Goal: Task Accomplishment & Management: Use online tool/utility

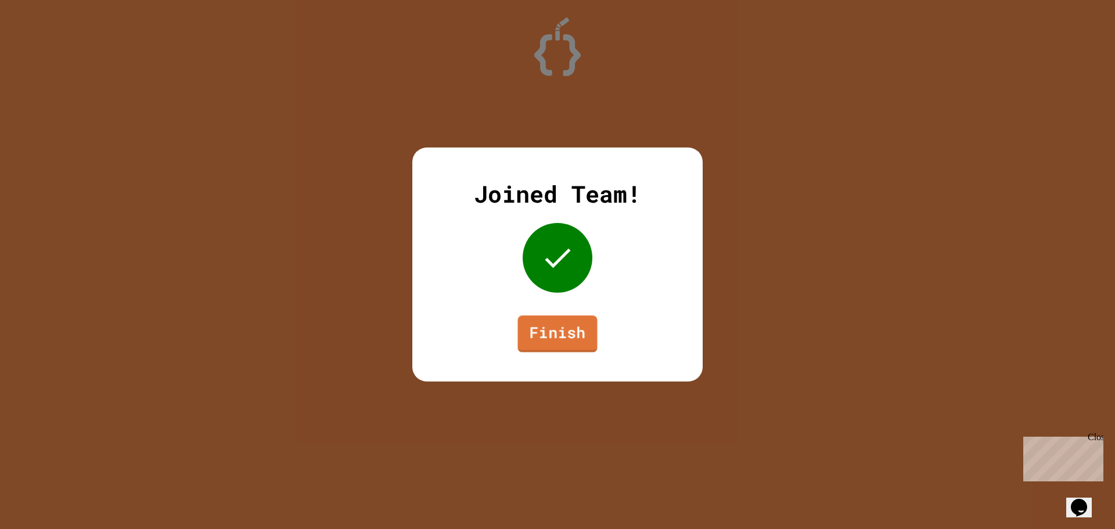
click at [575, 316] on link "Finish" at bounding box center [558, 333] width 80 height 37
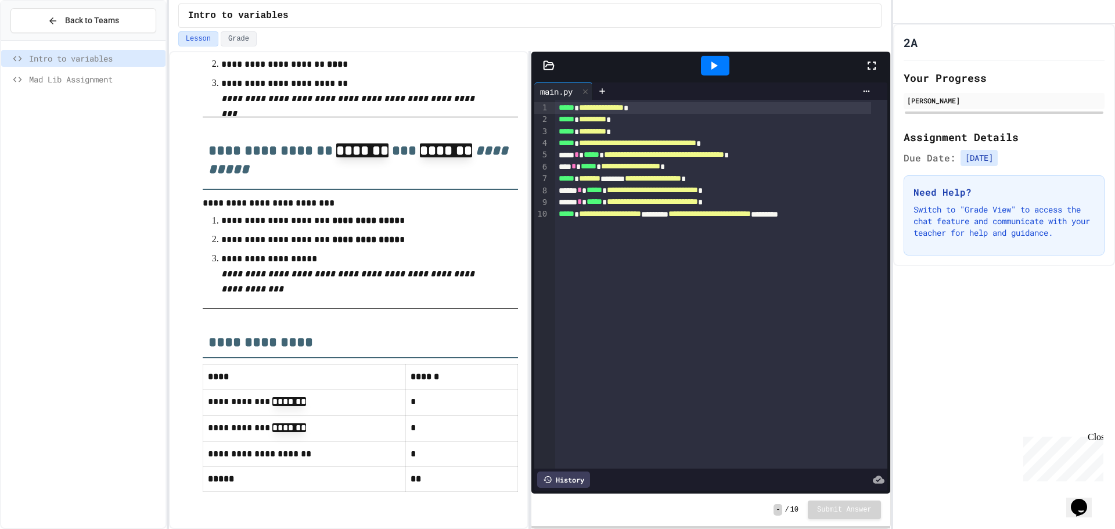
scroll to position [712, 0]
click at [94, 72] on div "Mad Lib Assignment" at bounding box center [83, 79] width 164 height 17
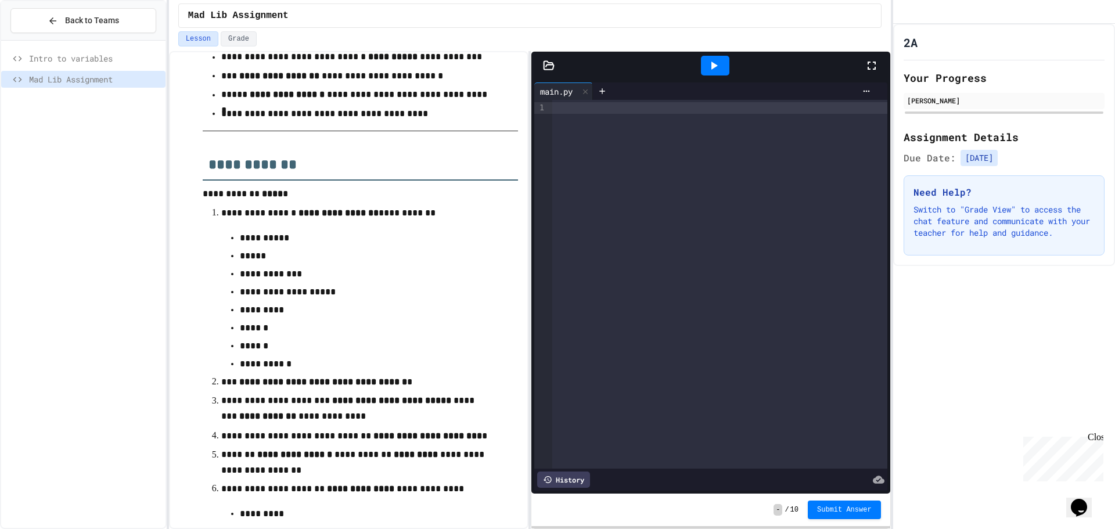
scroll to position [639, 0]
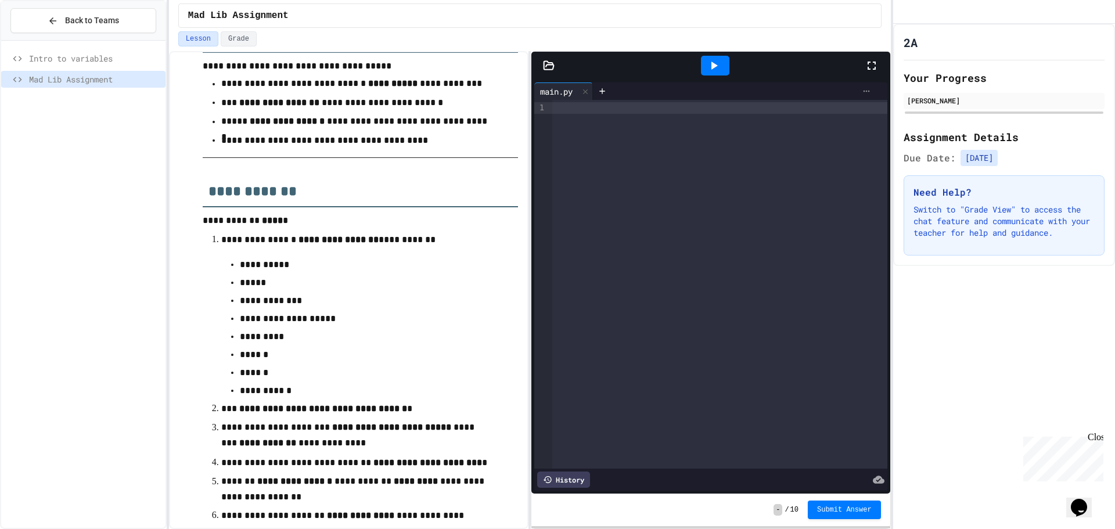
click at [862, 89] on icon at bounding box center [866, 91] width 9 height 9
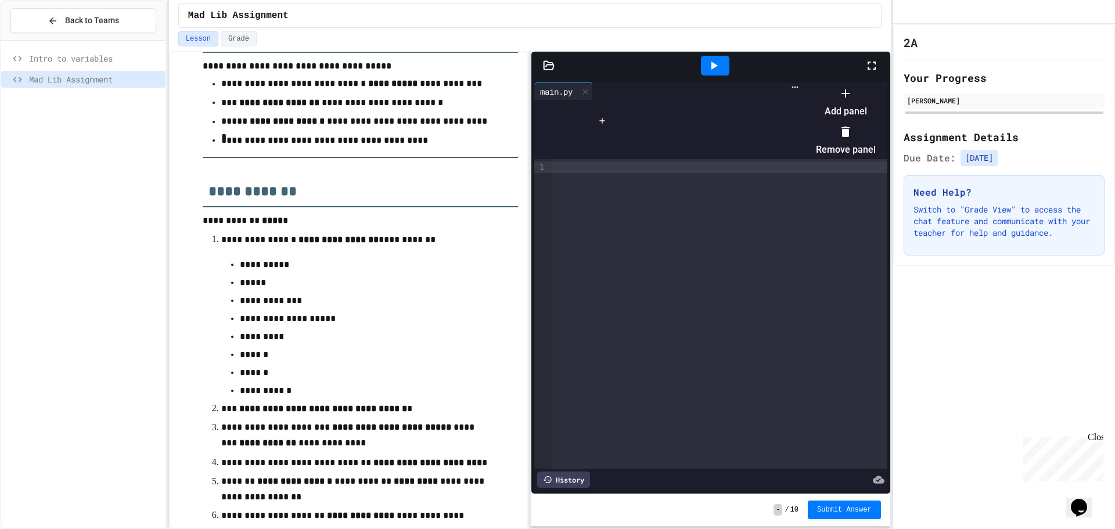
click at [805, 84] on div at bounding box center [840, 84] width 71 height 0
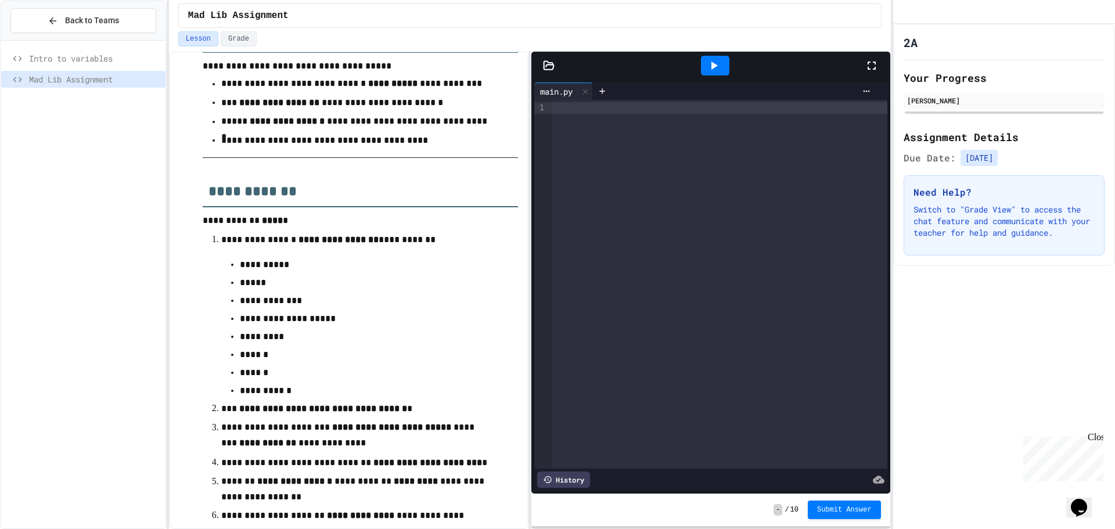
click at [548, 70] on icon at bounding box center [549, 66] width 12 height 12
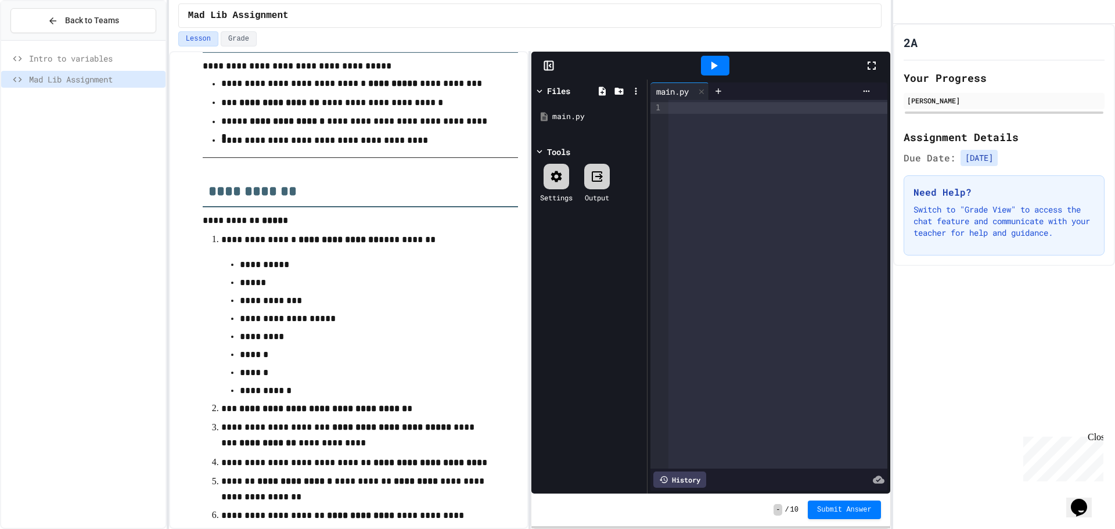
click at [548, 68] on icon at bounding box center [548, 66] width 0 height 9
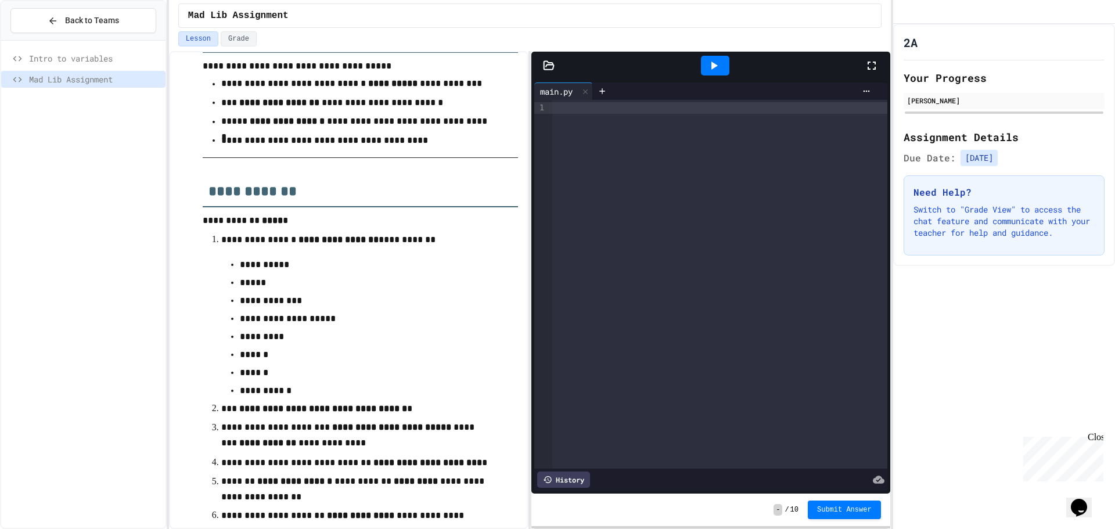
click at [132, 55] on span "Intro to variables" at bounding box center [95, 58] width 132 height 12
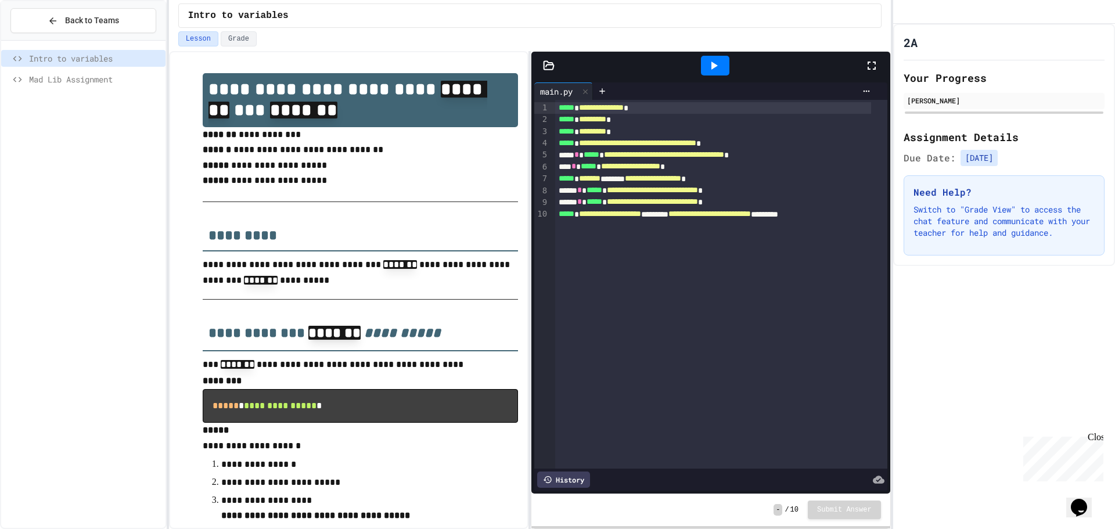
click at [138, 75] on span "Mad Lib Assignment" at bounding box center [95, 79] width 132 height 12
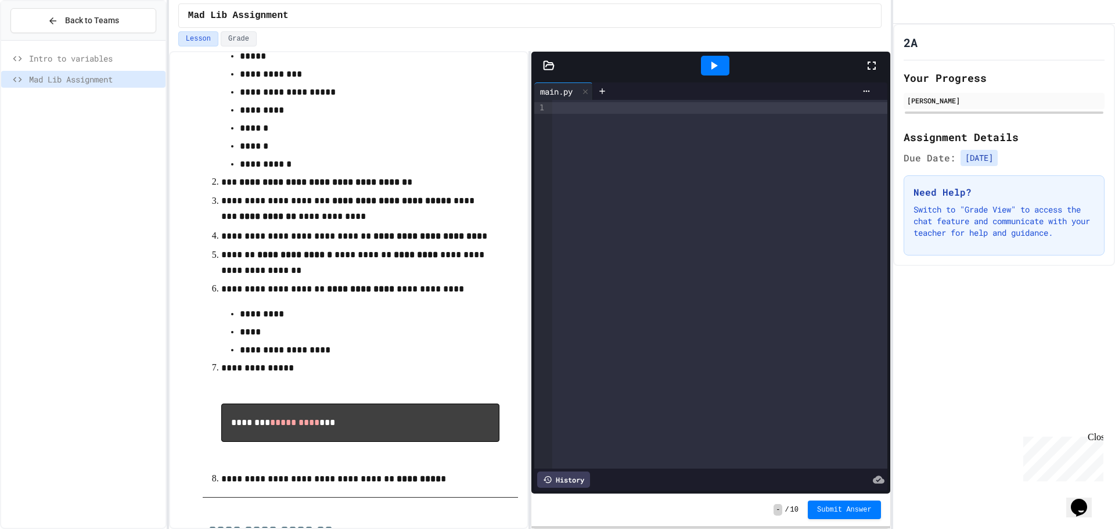
scroll to position [1033, 0]
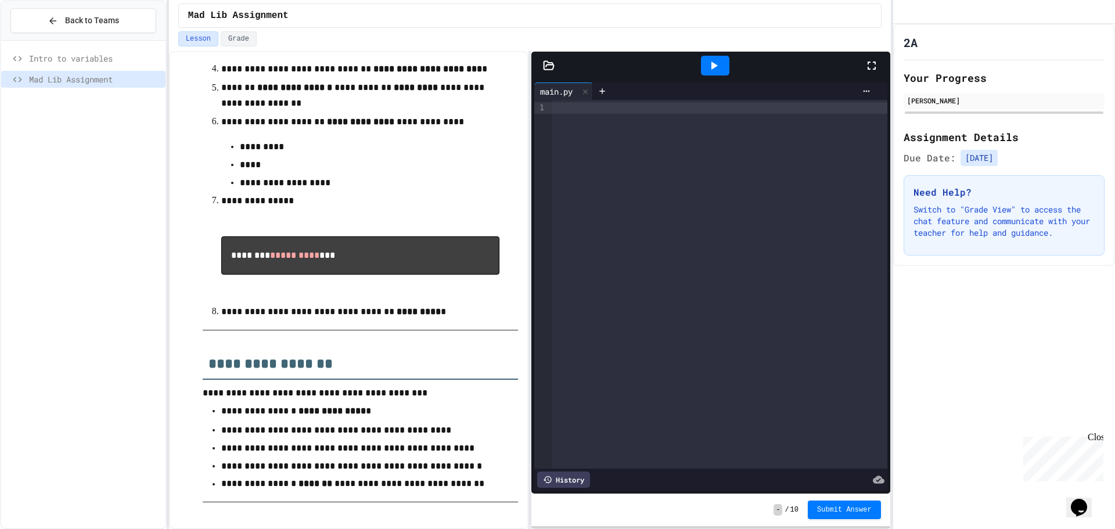
drag, startPoint x: 611, startPoint y: 194, endPoint x: 597, endPoint y: 198, distance: 14.5
click at [604, 198] on div at bounding box center [719, 284] width 335 height 369
click at [694, 62] on div at bounding box center [715, 65] width 298 height 31
click at [720, 61] on icon at bounding box center [714, 66] width 14 height 14
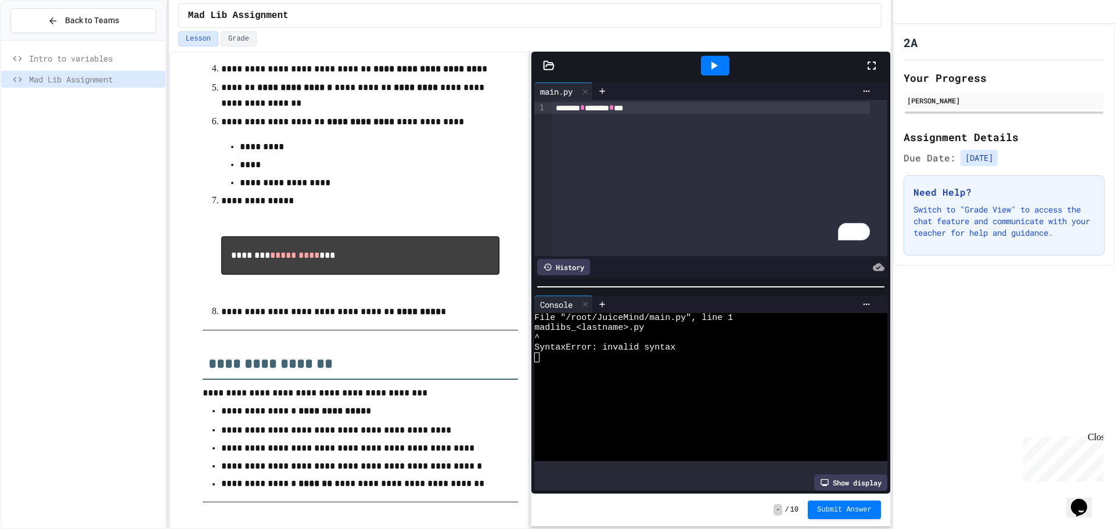
click at [702, 115] on div "******** * ******** * ***" at bounding box center [719, 178] width 335 height 156
click at [729, 52] on div at bounding box center [715, 65] width 40 height 31
click at [725, 57] on div at bounding box center [715, 66] width 28 height 20
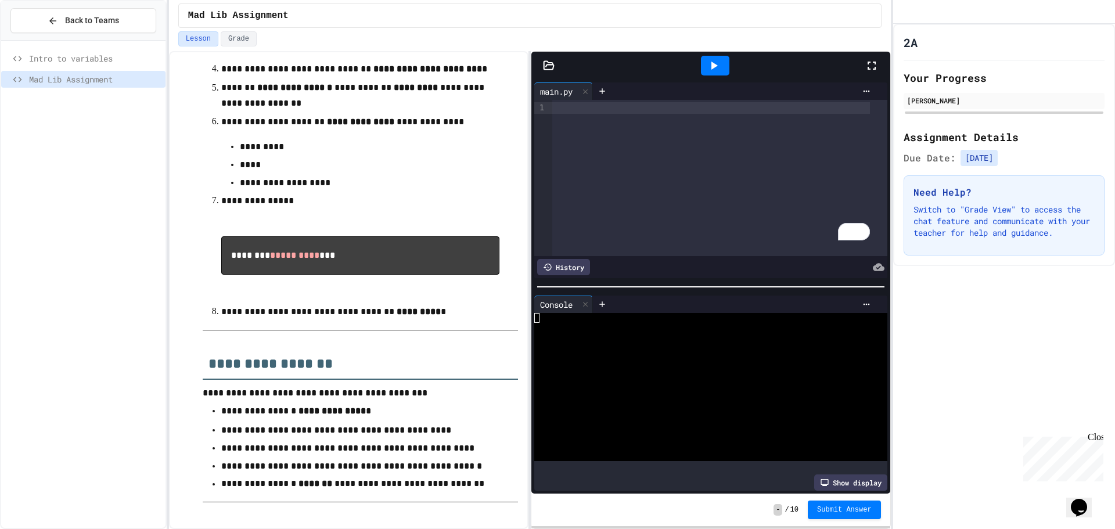
click at [725, 57] on div at bounding box center [715, 66] width 28 height 20
click at [588, 302] on icon at bounding box center [585, 304] width 5 height 5
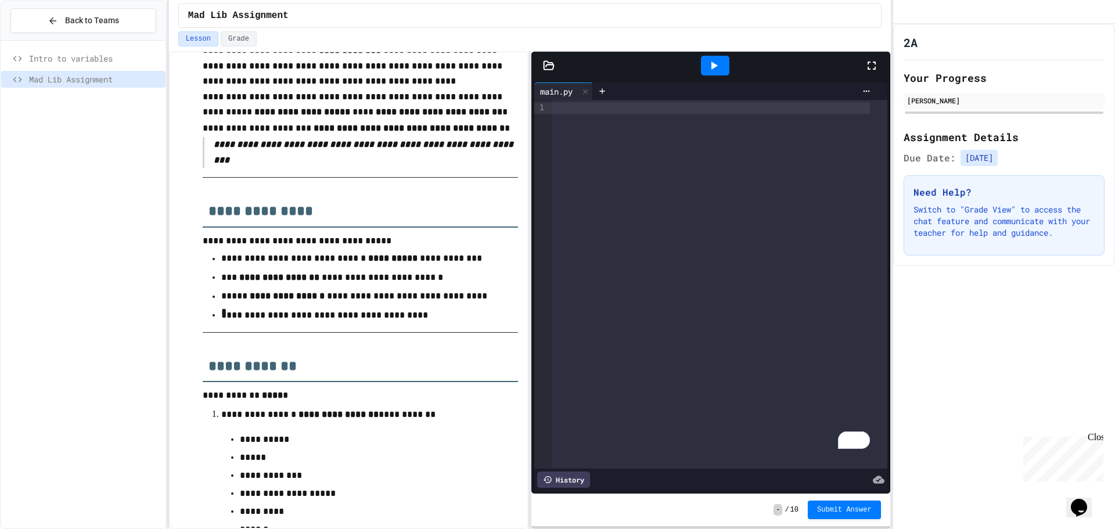
scroll to position [465, 0]
click at [114, 59] on span "Intro to variables" at bounding box center [95, 58] width 132 height 12
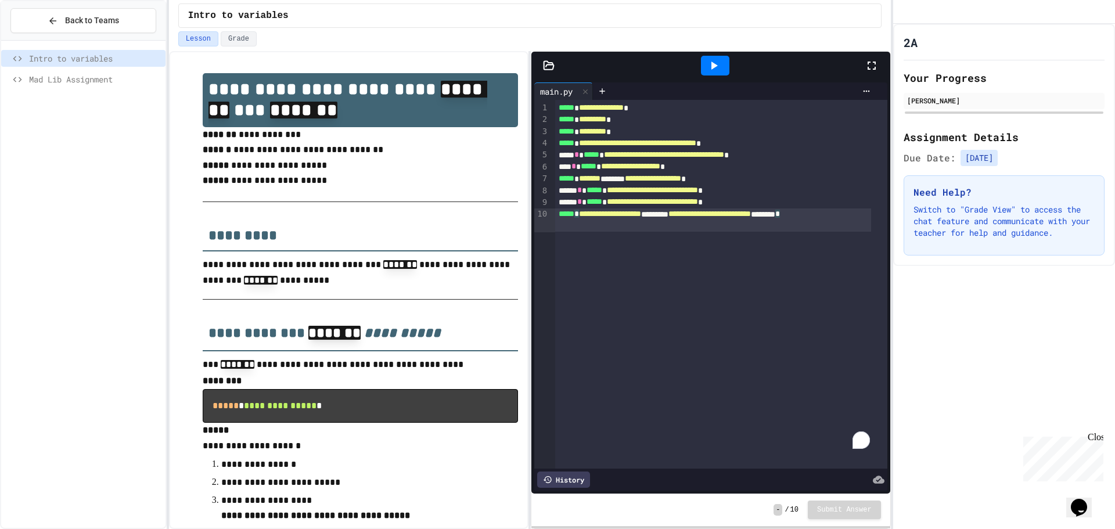
click at [626, 229] on div "**********" at bounding box center [713, 221] width 316 height 24
click at [657, 278] on div "**********" at bounding box center [721, 284] width 332 height 369
click at [638, 176] on div "**********" at bounding box center [713, 179] width 316 height 12
click at [641, 199] on span "**********" at bounding box center [652, 202] width 91 height 8
click at [609, 213] on span "**********" at bounding box center [599, 216] width 36 height 8
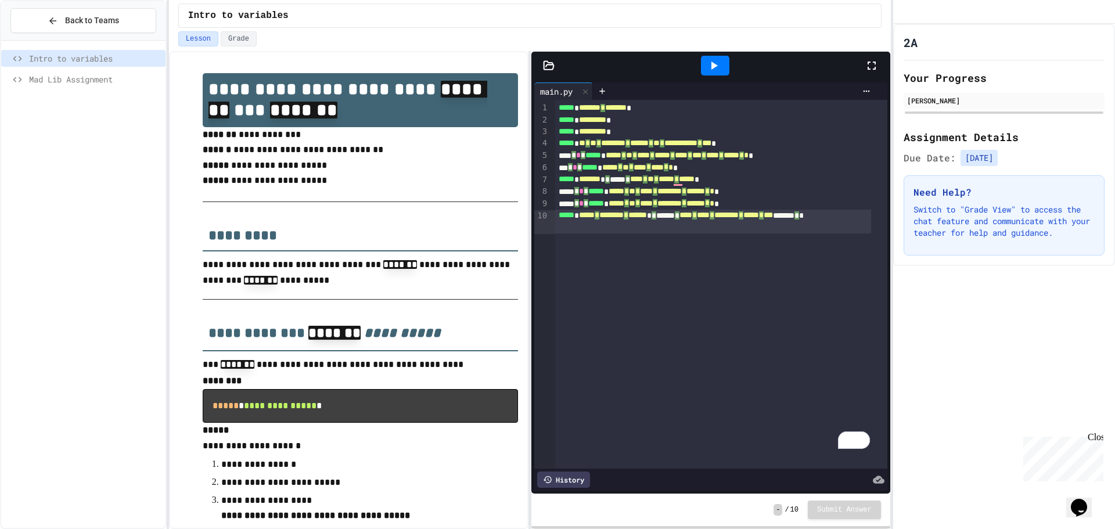
click at [110, 76] on span "Mad Lib Assignment" at bounding box center [95, 79] width 132 height 12
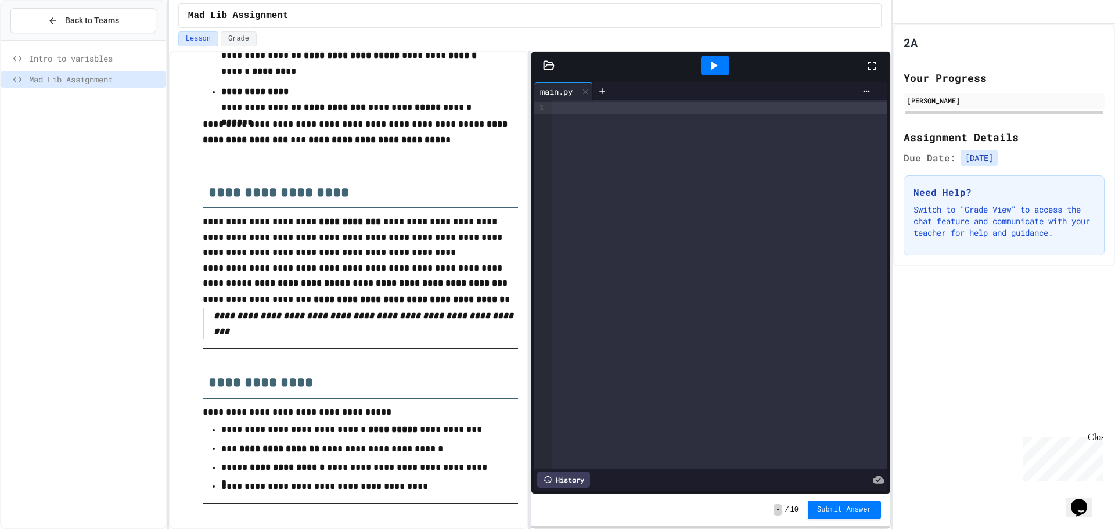
scroll to position [290, 0]
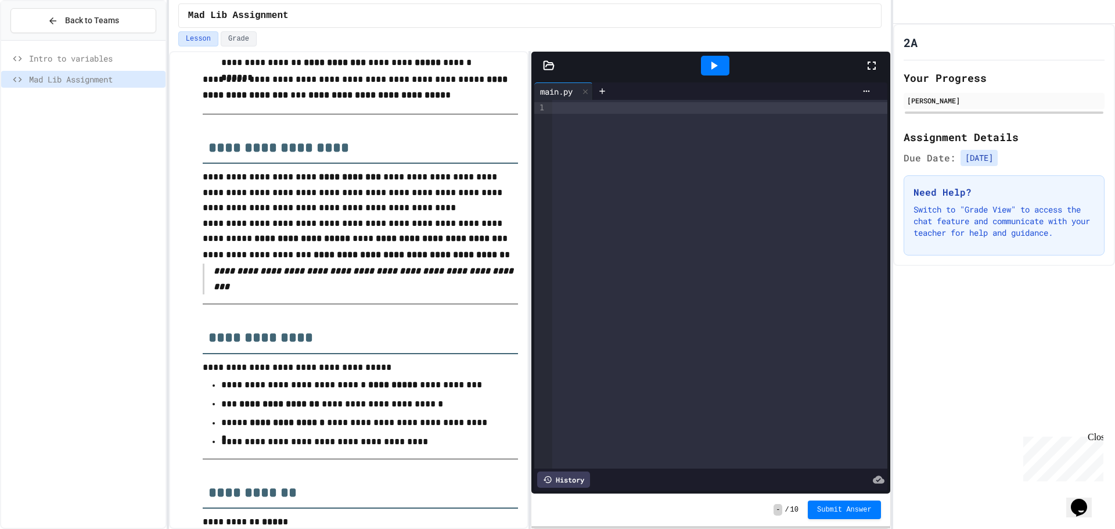
drag, startPoint x: 386, startPoint y: 265, endPoint x: 383, endPoint y: 286, distance: 21.1
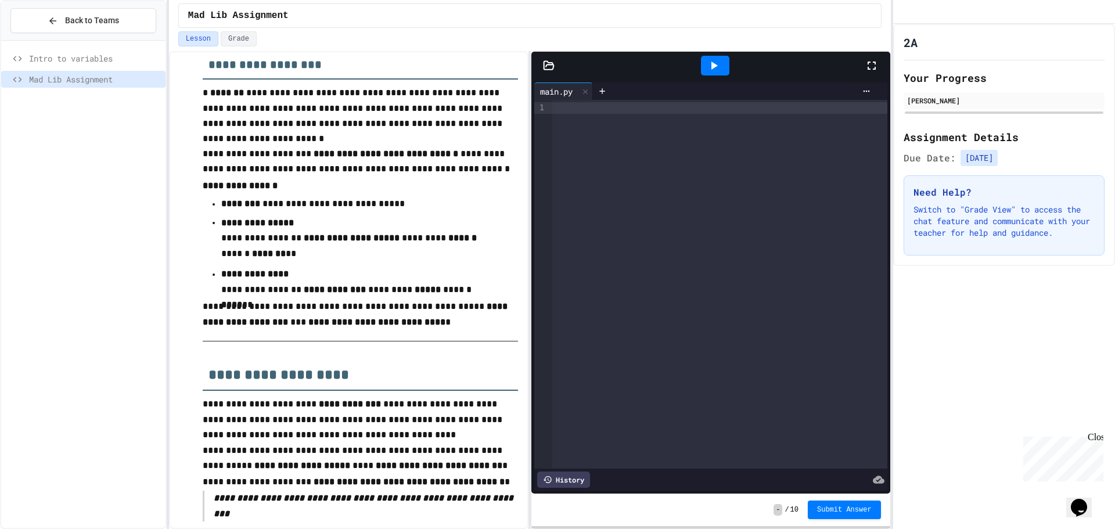
scroll to position [0, 0]
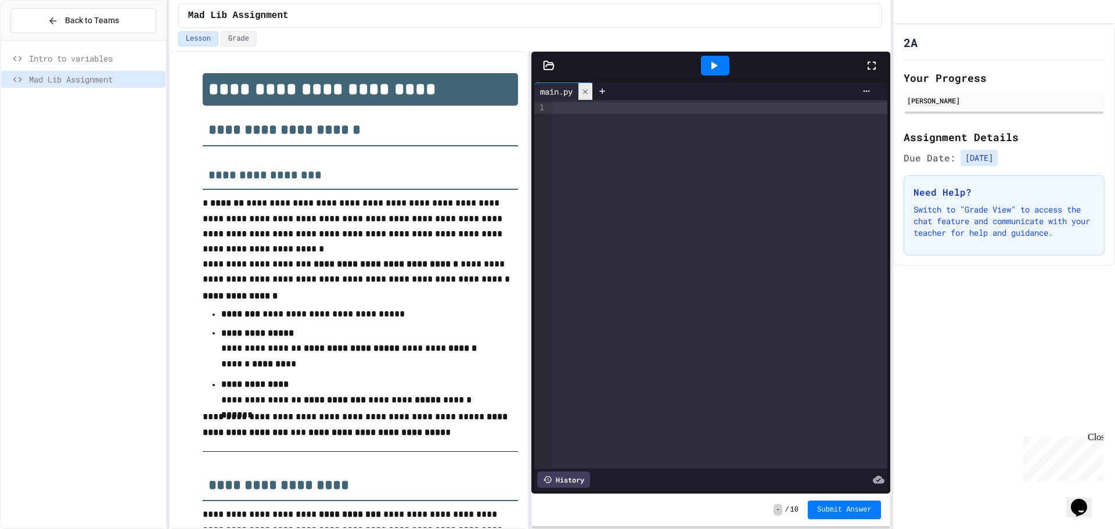
click at [590, 93] on icon at bounding box center [586, 92] width 8 height 8
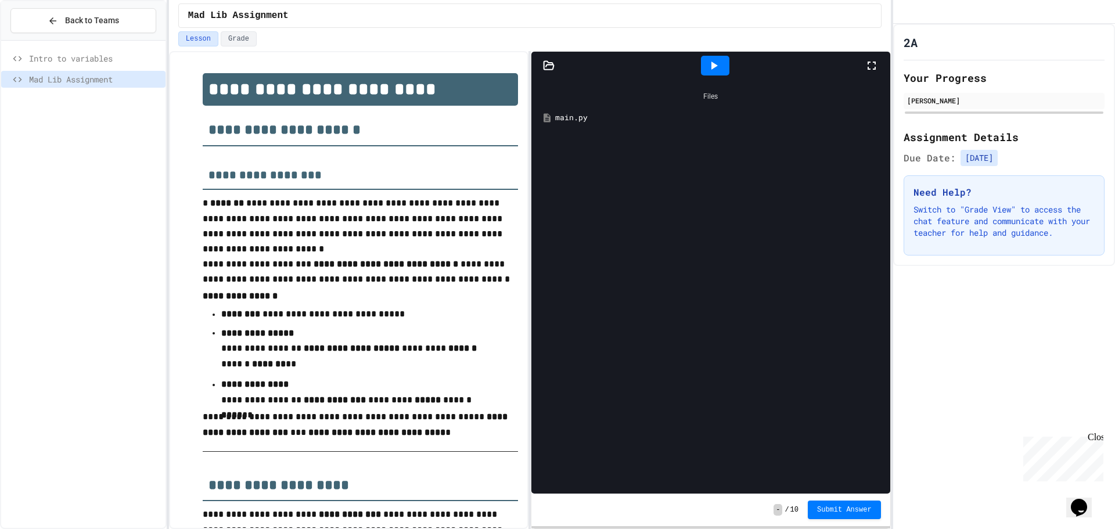
click at [586, 109] on div "main.py" at bounding box center [710, 117] width 347 height 21
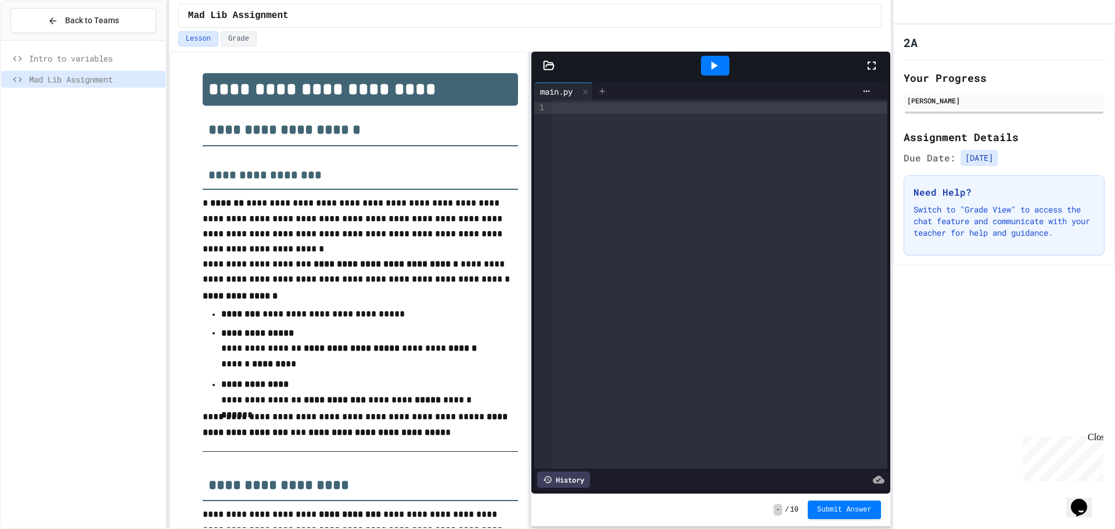
click at [605, 96] on div at bounding box center [602, 90] width 19 height 17
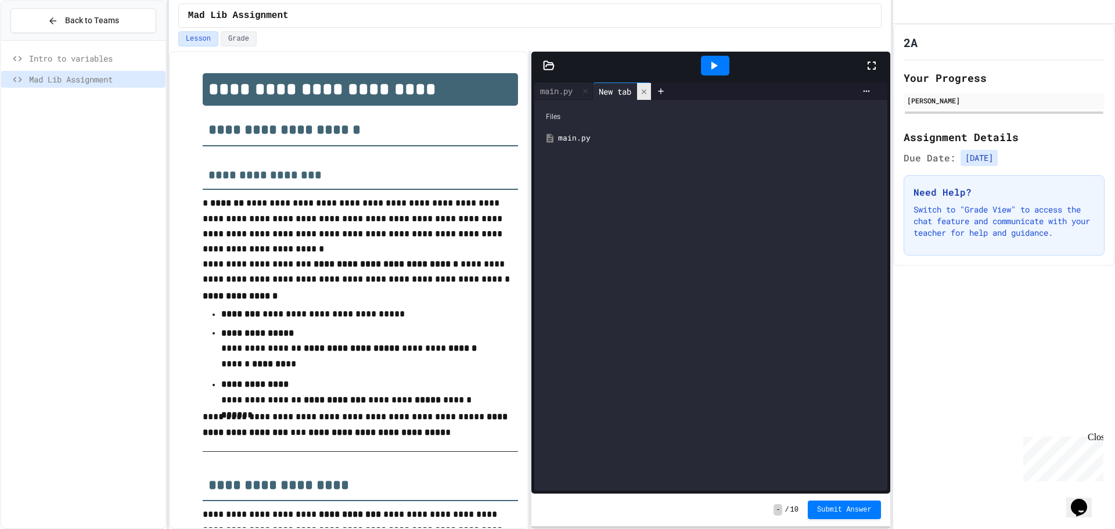
click at [648, 95] on icon at bounding box center [644, 92] width 8 height 8
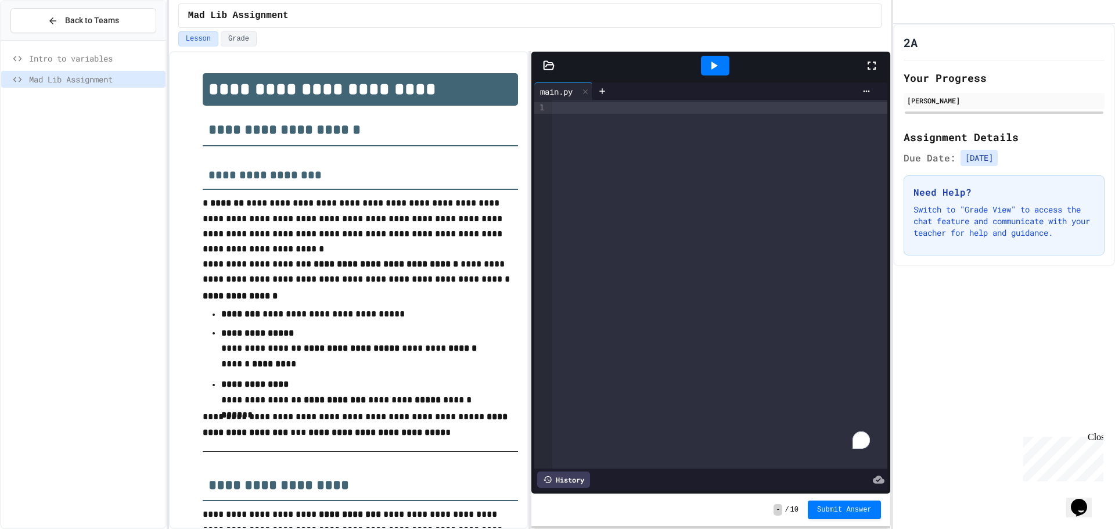
click at [595, 131] on div "To enrich screen reader interactions, please activate Accessibility in Grammarl…" at bounding box center [719, 284] width 335 height 369
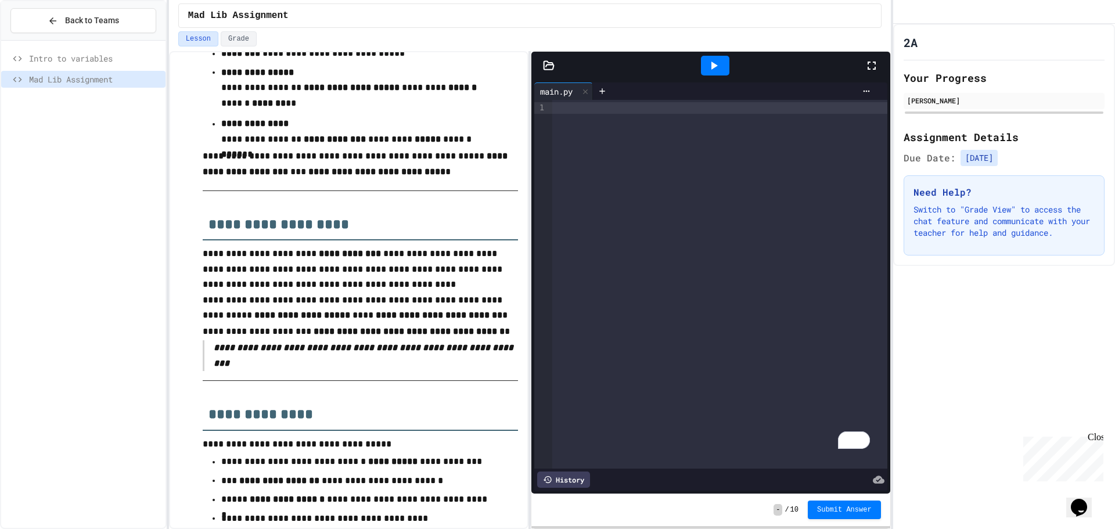
scroll to position [290, 0]
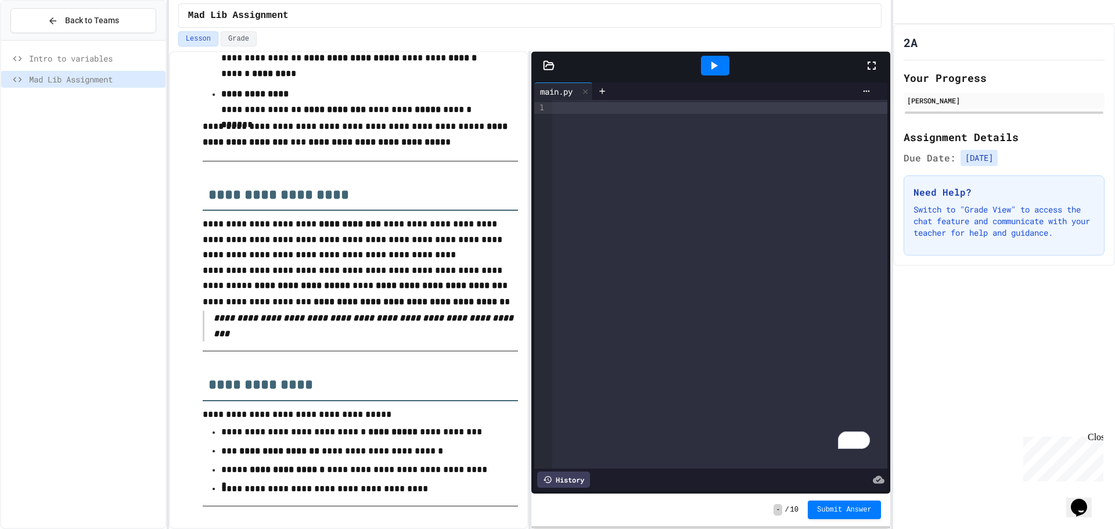
click at [603, 529] on div at bounding box center [557, 530] width 1115 height 0
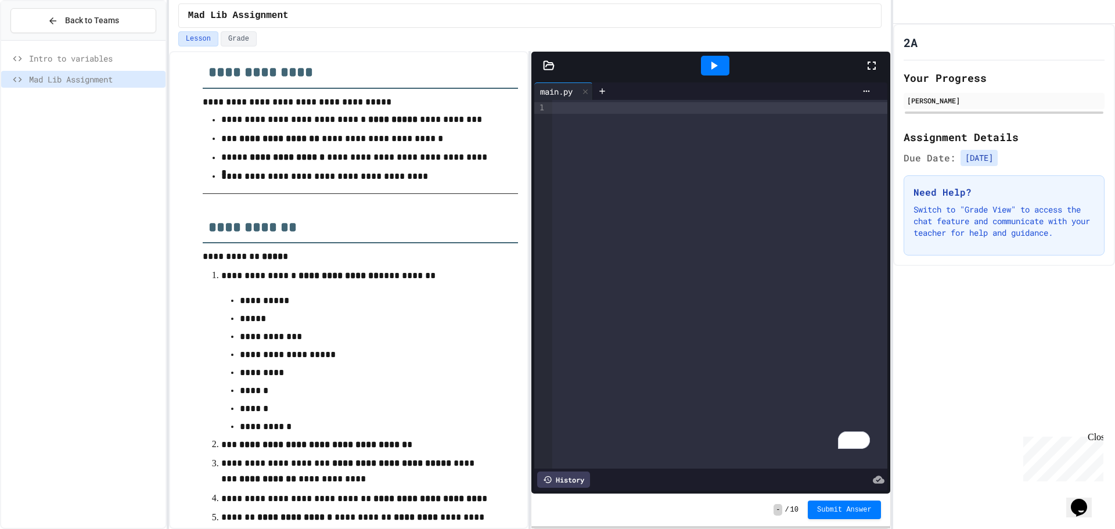
scroll to position [639, 0]
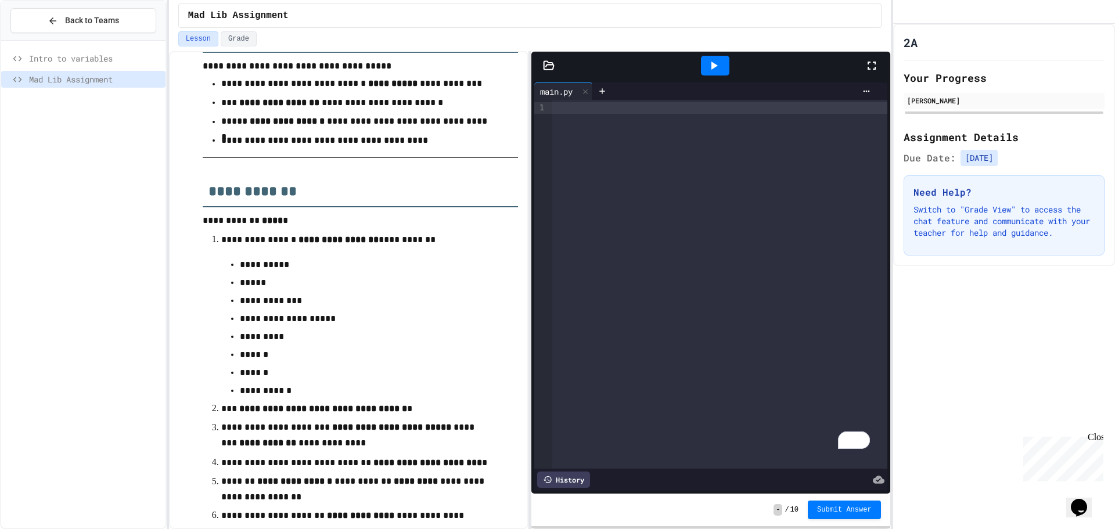
drag, startPoint x: 409, startPoint y: 238, endPoint x: 361, endPoint y: 227, distance: 49.3
click at [605, 114] on div "To enrich screen reader interactions, please activate Accessibility in Grammarl…" at bounding box center [719, 284] width 335 height 369
click at [714, 68] on icon at bounding box center [715, 66] width 6 height 8
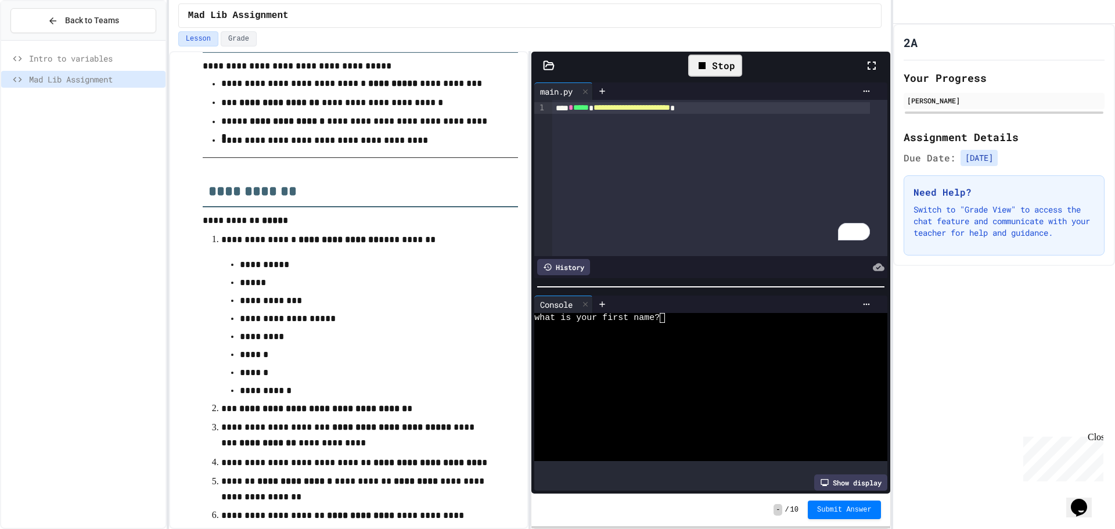
click at [708, 64] on icon at bounding box center [702, 66] width 14 height 14
click at [753, 113] on div "**********" at bounding box center [711, 108] width 318 height 12
click at [687, 120] on div "**********" at bounding box center [711, 120] width 318 height 12
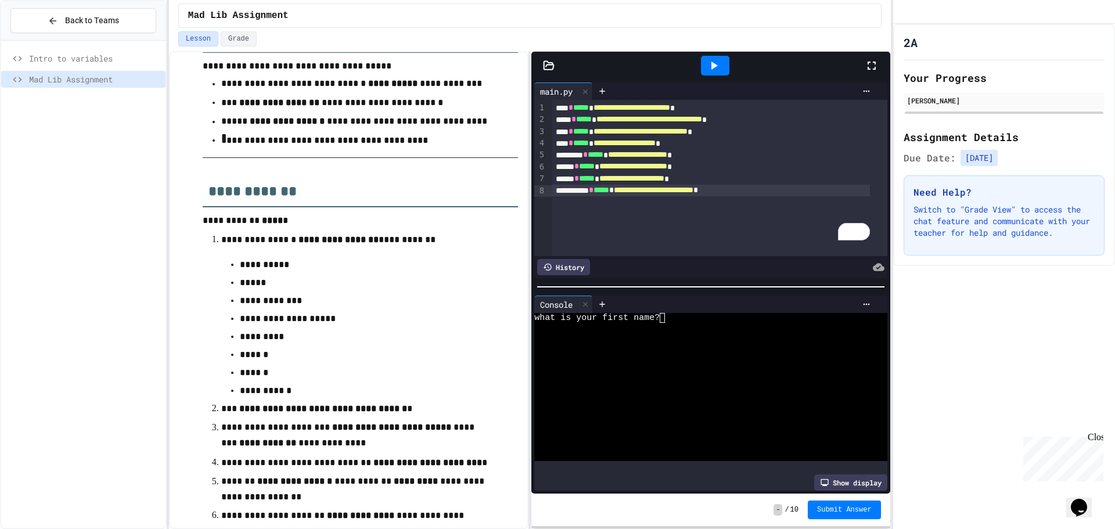
click at [719, 60] on icon at bounding box center [714, 66] width 14 height 14
click at [665, 323] on div at bounding box center [701, 328] width 335 height 10
type textarea "*"
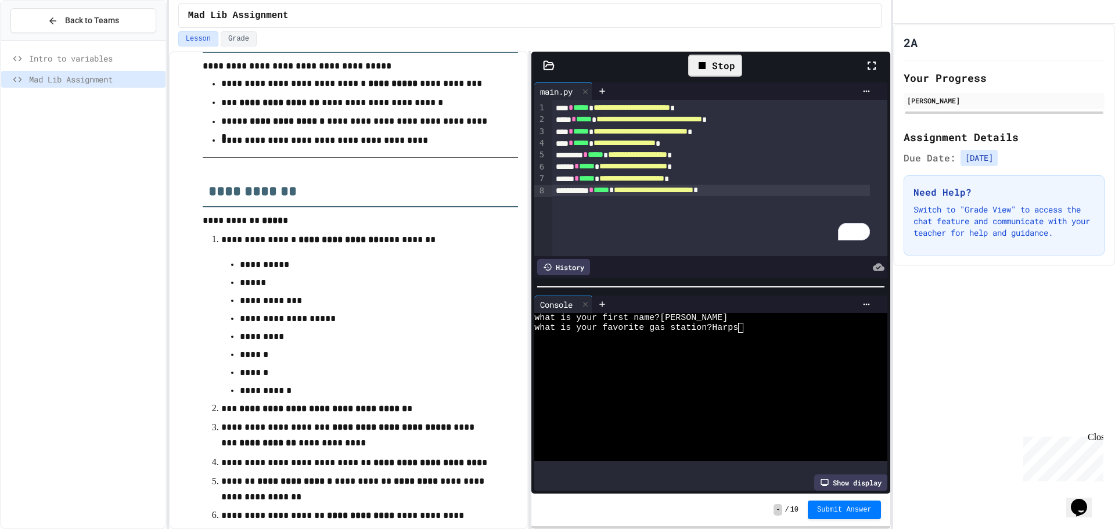
scroll to position [0, 0]
click at [705, 64] on icon at bounding box center [702, 65] width 7 height 7
click at [702, 117] on span "**********" at bounding box center [650, 119] width 106 height 8
click at [713, 84] on div at bounding box center [734, 90] width 282 height 17
click at [719, 74] on div at bounding box center [715, 66] width 28 height 20
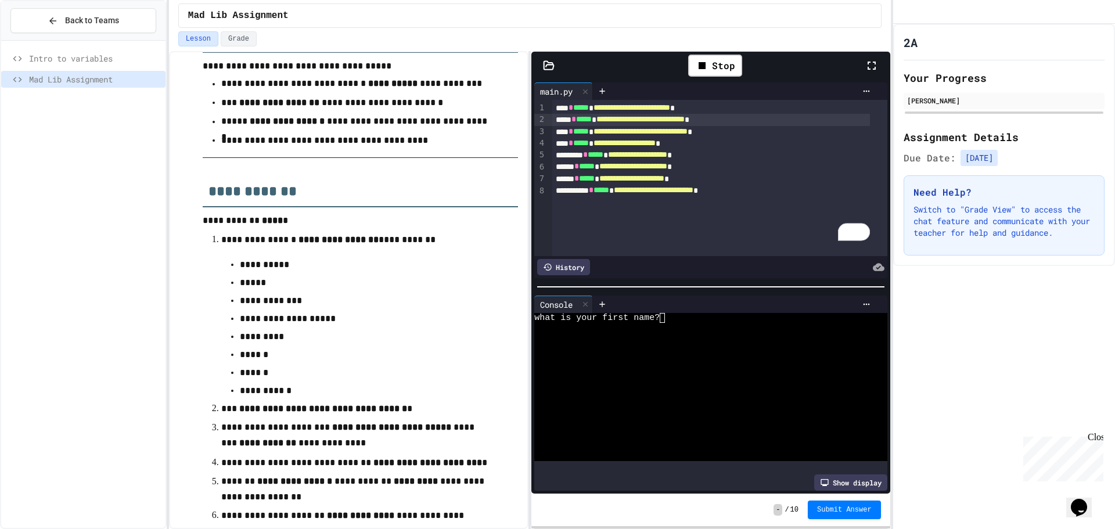
click at [672, 313] on div "what is your first name?" at bounding box center [701, 318] width 335 height 10
type textarea "*"
click at [688, 130] on span "**********" at bounding box center [641, 131] width 94 height 8
click at [722, 74] on div "Stop" at bounding box center [715, 66] width 54 height 22
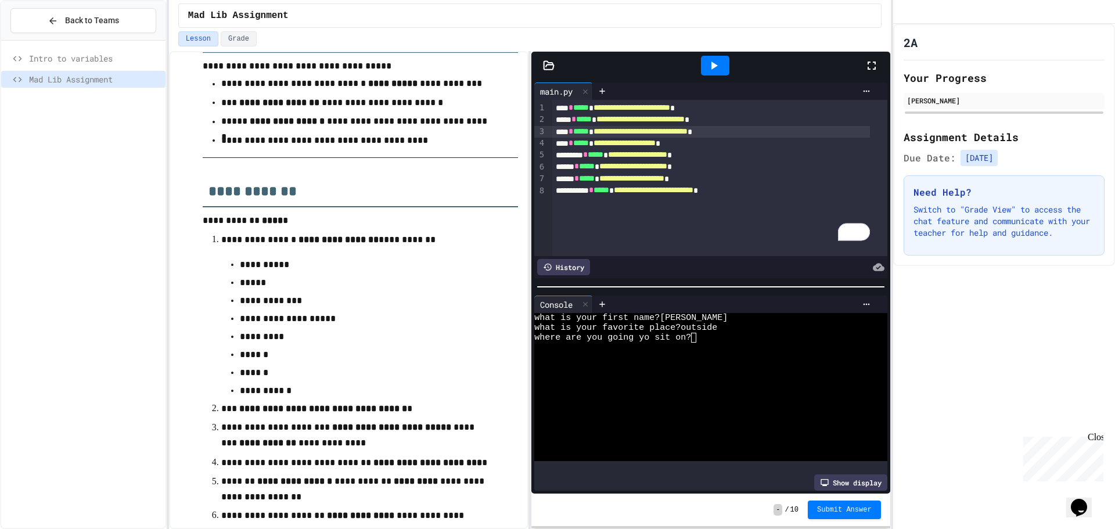
click at [723, 71] on div at bounding box center [715, 66] width 28 height 20
click at [706, 314] on div "what is your first name?" at bounding box center [701, 318] width 335 height 10
type textarea "*"
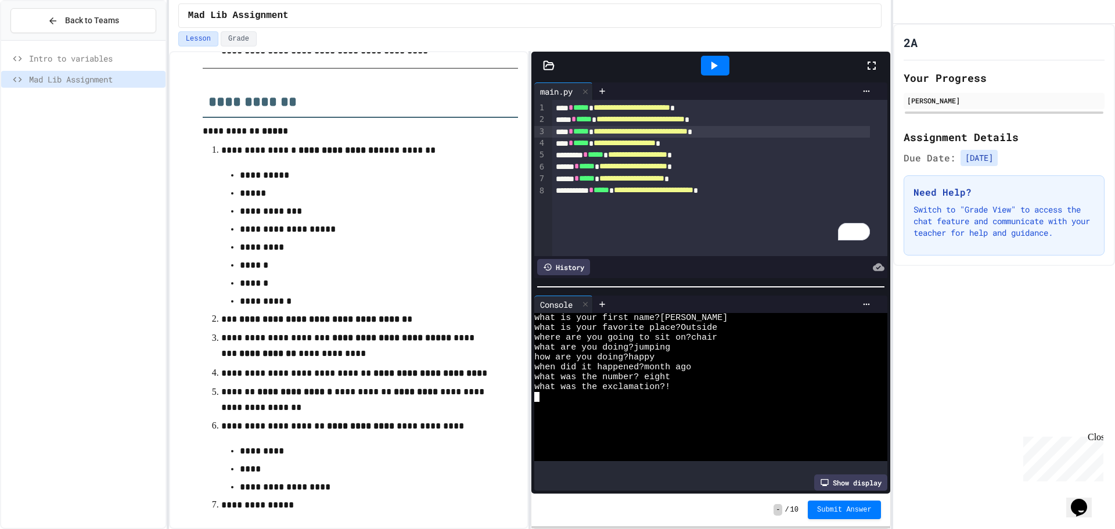
scroll to position [755, 0]
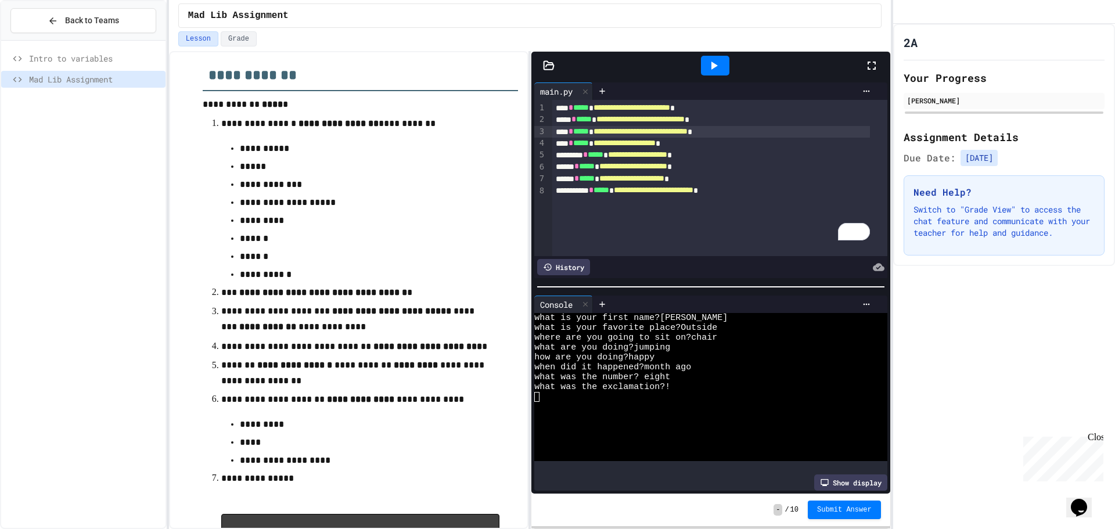
click at [873, 261] on icon at bounding box center [879, 267] width 12 height 12
click at [863, 92] on div at bounding box center [866, 91] width 19 height 9
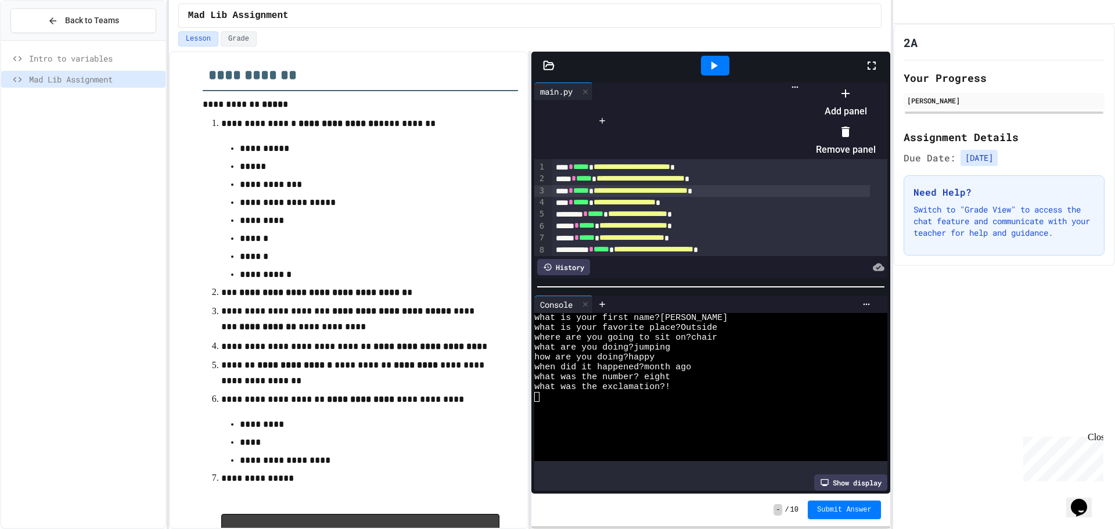
click at [853, 84] on div at bounding box center [840, 84] width 71 height 0
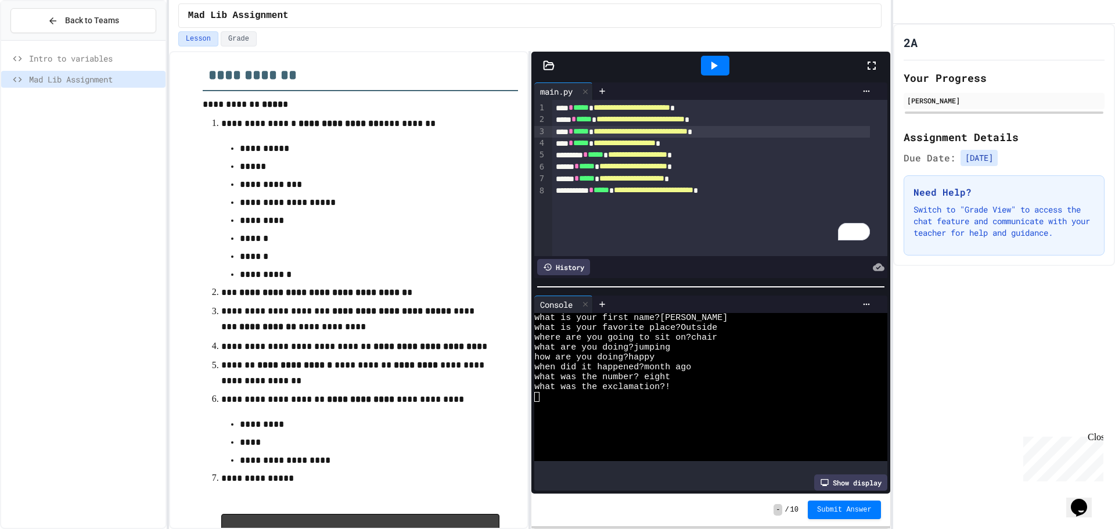
click at [549, 64] on icon at bounding box center [549, 65] width 10 height 8
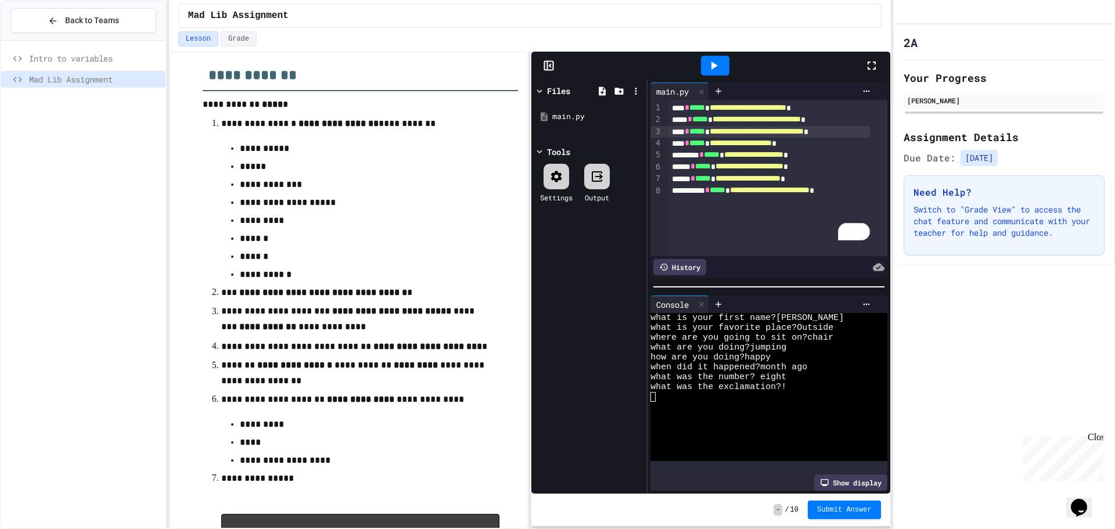
click at [549, 64] on icon at bounding box center [549, 66] width 12 height 12
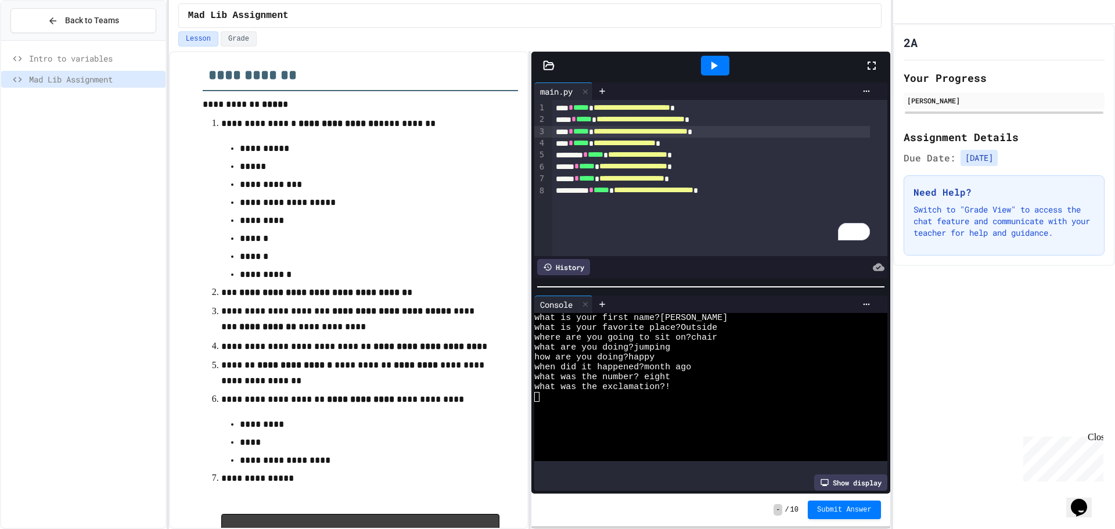
click at [84, 59] on span "Intro to variables" at bounding box center [95, 58] width 132 height 12
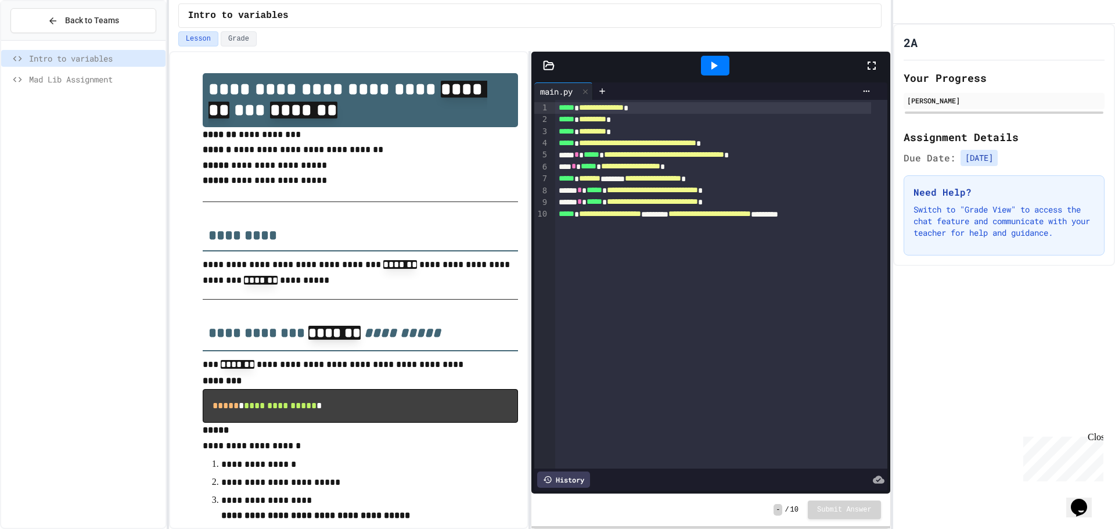
click at [89, 77] on span "Mad Lib Assignment" at bounding box center [95, 79] width 132 height 12
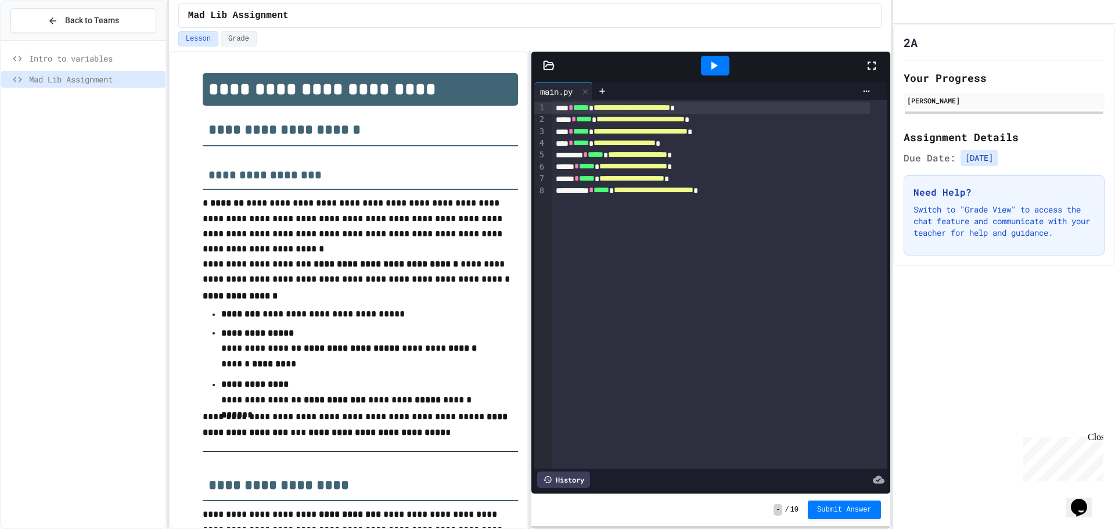
click at [873, 476] on icon at bounding box center [879, 480] width 12 height 8
